Goal: Leave review/rating: Share an evaluation or opinion about a product, service, or content

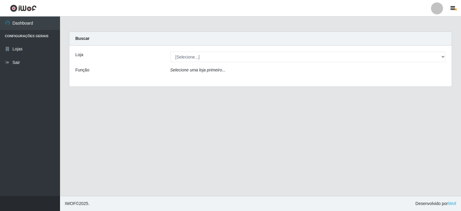
select select "202"
click at [170, 52] on select "[Selecione...] Corte Fácil - Unidade Planalto" at bounding box center [308, 57] width 276 height 11
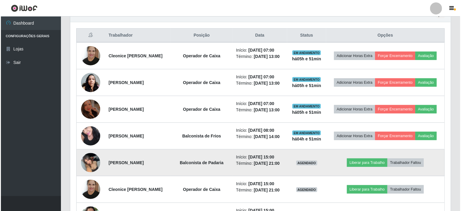
scroll to position [210, 0]
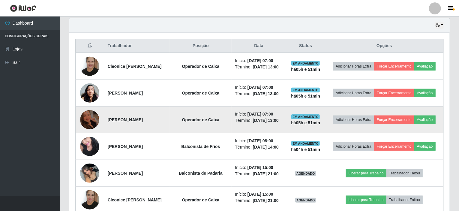
click at [88, 118] on img at bounding box center [89, 120] width 19 height 26
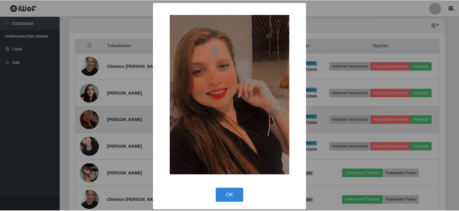
scroll to position [125, 378]
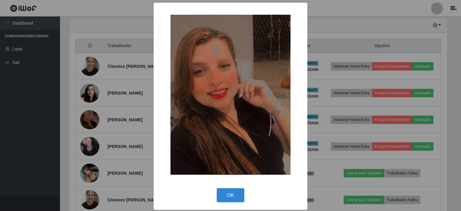
click at [124, 101] on div "× OK Cancel" at bounding box center [230, 105] width 461 height 211
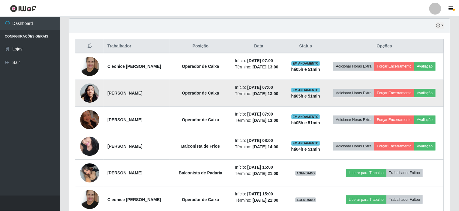
scroll to position [125, 381]
click at [91, 90] on img at bounding box center [89, 93] width 19 height 26
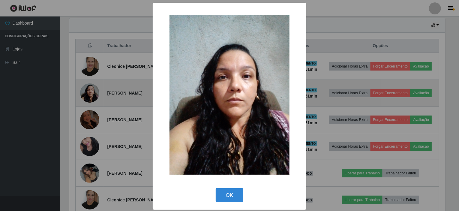
scroll to position [125, 378]
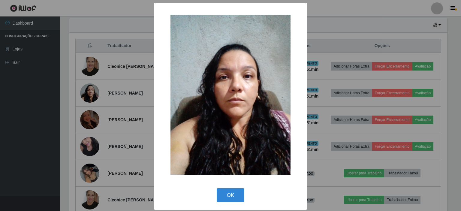
click at [126, 123] on div "× OK Cancel" at bounding box center [230, 105] width 461 height 211
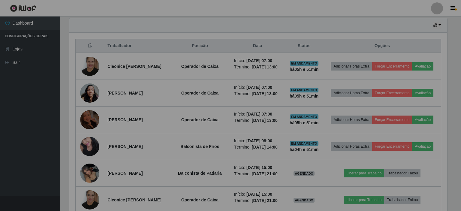
scroll to position [125, 381]
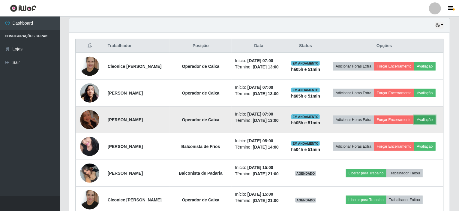
click at [428, 118] on button "Avaliação" at bounding box center [425, 120] width 21 height 8
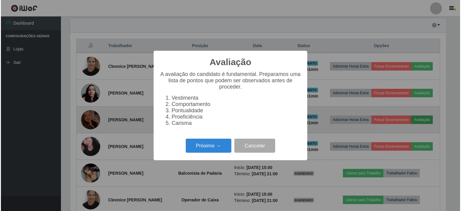
scroll to position [125, 378]
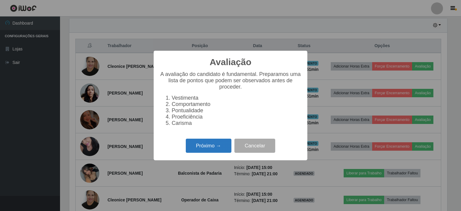
click at [207, 151] on button "Próximo →" at bounding box center [209, 146] width 46 height 14
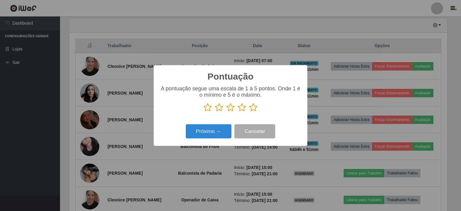
scroll to position [300140, 299886]
click at [231, 110] on icon at bounding box center [230, 107] width 8 height 9
click at [226, 112] on input "radio" at bounding box center [226, 112] width 0 height 0
click at [216, 134] on button "Próximo →" at bounding box center [209, 131] width 46 height 14
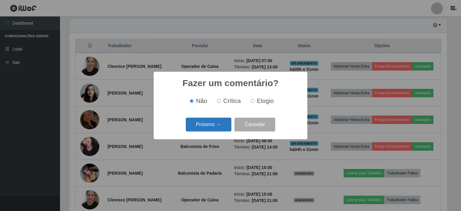
click at [208, 123] on button "Próximo →" at bounding box center [209, 125] width 46 height 14
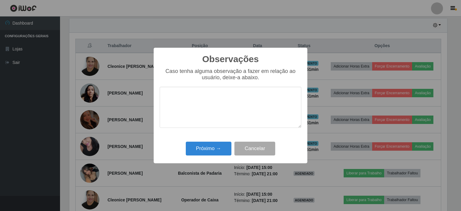
click at [208, 103] on textarea at bounding box center [231, 107] width 142 height 41
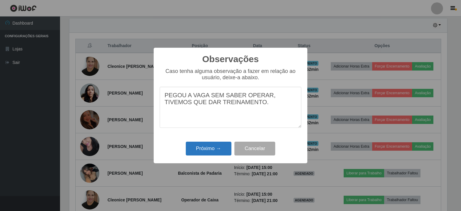
type textarea "PEGOU A VAGA SEM SABER OPERAR, TIVEMOS QUE DAR TREINAMENTO."
click at [216, 148] on button "Próximo →" at bounding box center [209, 149] width 46 height 14
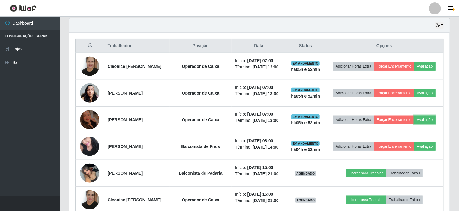
scroll to position [125, 381]
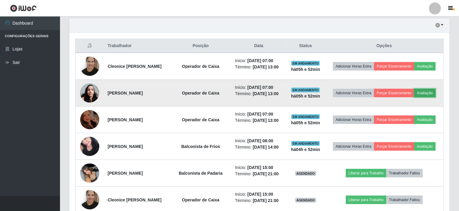
click at [426, 92] on button "Avaliação" at bounding box center [425, 93] width 21 height 8
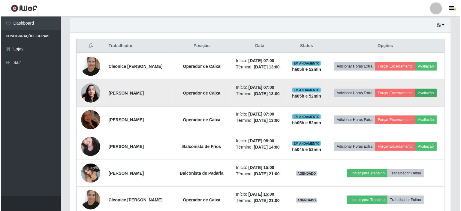
scroll to position [125, 378]
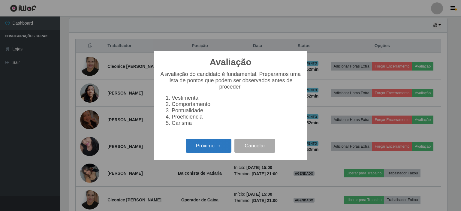
click at [203, 148] on button "Próximo →" at bounding box center [209, 146] width 46 height 14
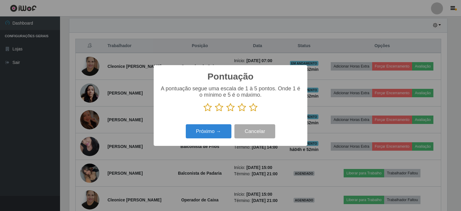
scroll to position [300140, 299886]
click at [255, 112] on icon at bounding box center [253, 107] width 8 height 9
click at [249, 112] on input "radio" at bounding box center [249, 112] width 0 height 0
click at [228, 130] on button "Próximo →" at bounding box center [209, 131] width 46 height 14
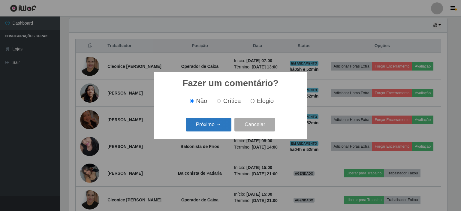
click at [228, 130] on button "Próximo →" at bounding box center [209, 125] width 46 height 14
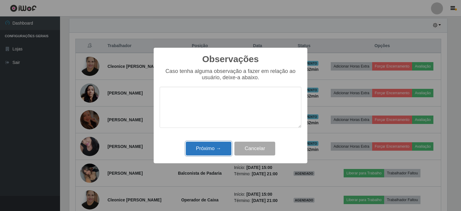
click at [220, 147] on button "Próximo →" at bounding box center [209, 149] width 46 height 14
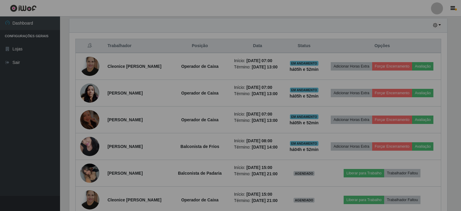
scroll to position [125, 381]
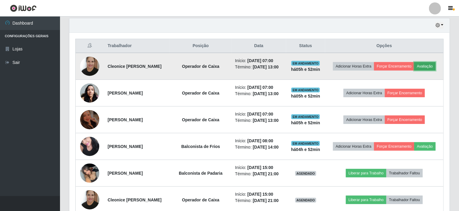
click at [427, 63] on button "Avaliação" at bounding box center [425, 66] width 21 height 8
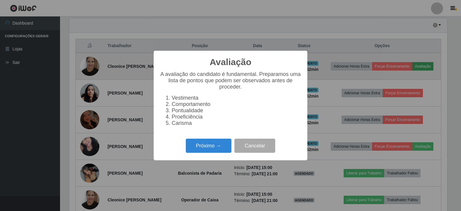
scroll to position [125, 378]
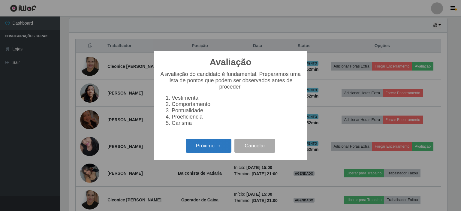
click at [216, 145] on button "Próximo →" at bounding box center [209, 146] width 46 height 14
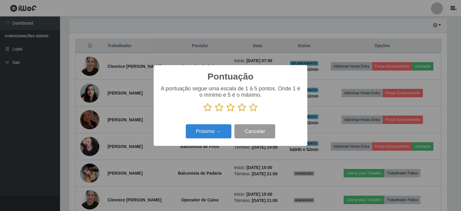
scroll to position [300140, 299886]
click at [254, 105] on icon at bounding box center [253, 107] width 8 height 9
click at [249, 112] on input "radio" at bounding box center [249, 112] width 0 height 0
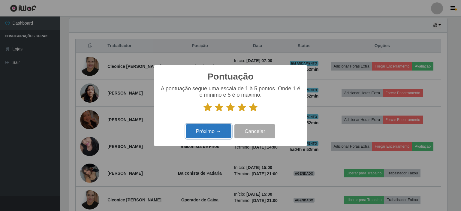
click at [225, 128] on button "Próximo →" at bounding box center [209, 131] width 46 height 14
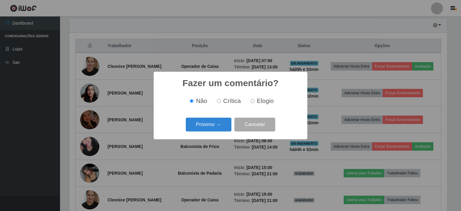
click at [225, 128] on button "Próximo →" at bounding box center [209, 125] width 46 height 14
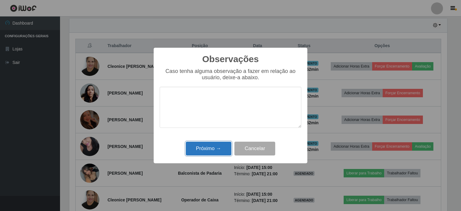
click at [215, 148] on button "Próximo →" at bounding box center [209, 149] width 46 height 14
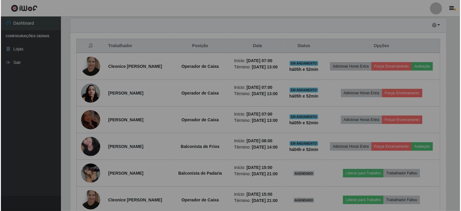
scroll to position [125, 381]
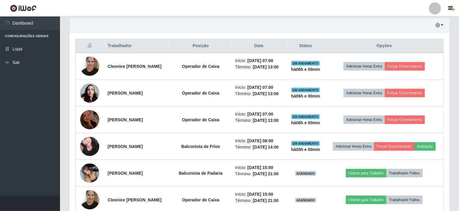
click at [253, 21] on div "Hoje 1 dia 3 dias 1 Semana Não encerrados" at bounding box center [259, 25] width 381 height 14
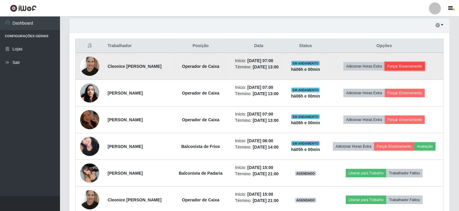
click at [420, 68] on button "Forçar Encerramento" at bounding box center [405, 66] width 40 height 8
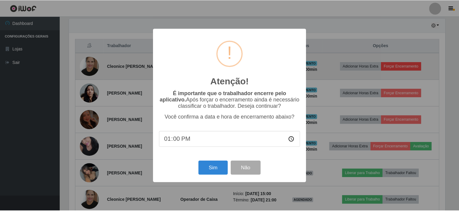
scroll to position [125, 378]
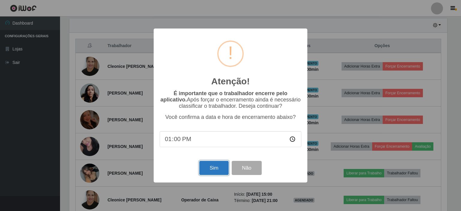
click at [209, 168] on button "Sim" at bounding box center [213, 168] width 29 height 14
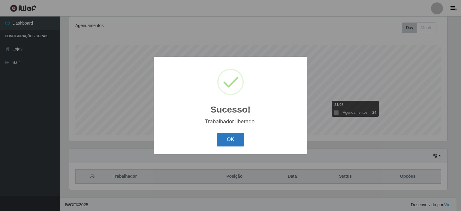
click at [234, 144] on button "OK" at bounding box center [231, 140] width 28 height 14
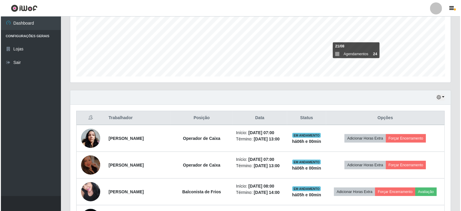
scroll to position [140, 0]
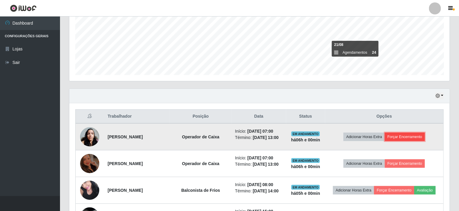
click at [408, 135] on button "Forçar Encerramento" at bounding box center [405, 137] width 40 height 8
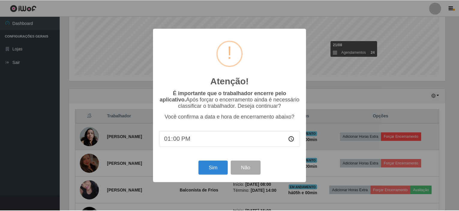
scroll to position [125, 378]
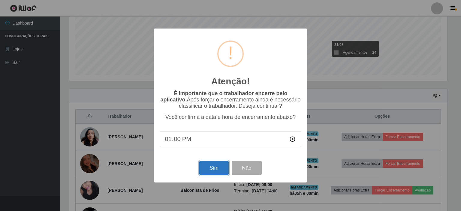
click at [212, 168] on button "Sim" at bounding box center [213, 168] width 29 height 14
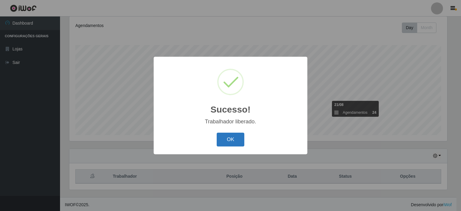
click at [233, 139] on button "OK" at bounding box center [231, 140] width 28 height 14
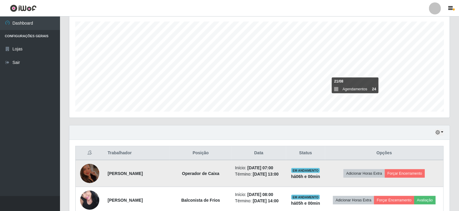
scroll to position [140, 0]
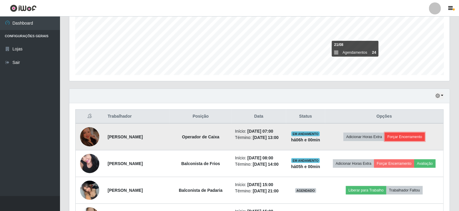
click at [404, 136] on button "Forçar Encerramento" at bounding box center [405, 137] width 40 height 8
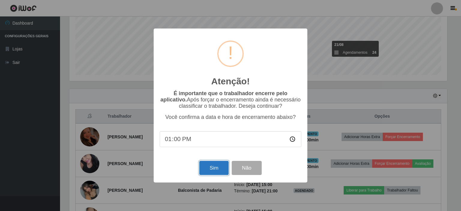
click at [216, 172] on button "Sim" at bounding box center [213, 168] width 29 height 14
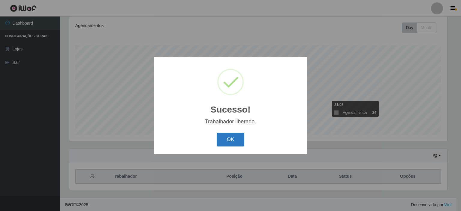
click at [241, 140] on button "OK" at bounding box center [231, 140] width 28 height 14
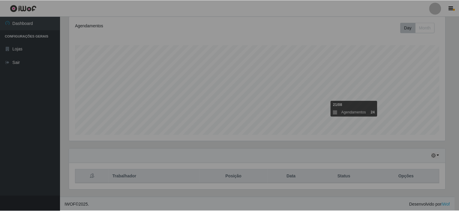
scroll to position [125, 381]
